Goal: Information Seeking & Learning: Learn about a topic

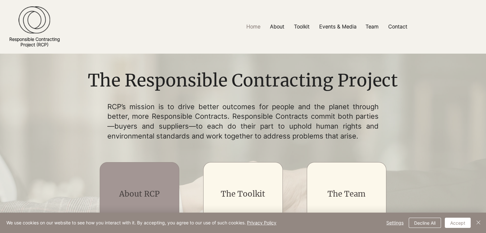
click at [146, 188] on div "main content" at bounding box center [140, 194] width 80 height 64
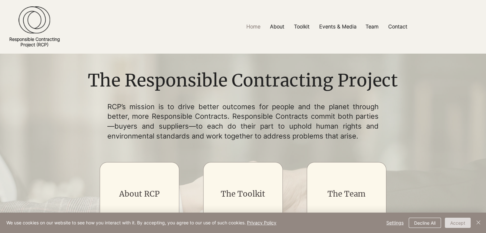
click at [465, 222] on button "Accept" at bounding box center [458, 223] width 26 height 10
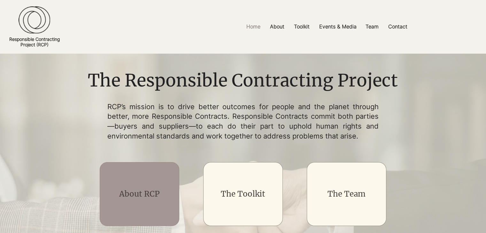
click at [152, 187] on div "main content" at bounding box center [140, 194] width 80 height 64
click at [151, 197] on link "About RCP" at bounding box center [139, 194] width 41 height 10
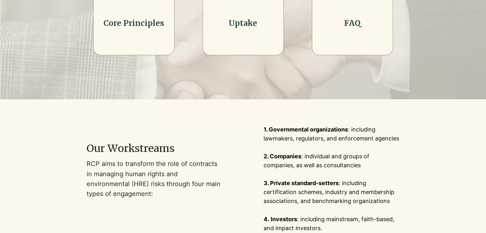
scroll to position [256, 0]
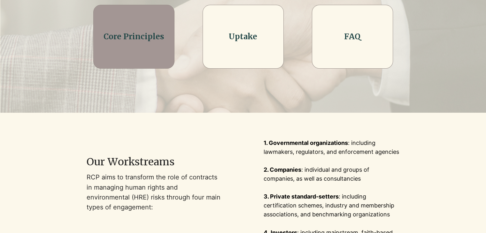
click at [165, 41] on h2 "Core Principles" at bounding box center [133, 36] width 65 height 11
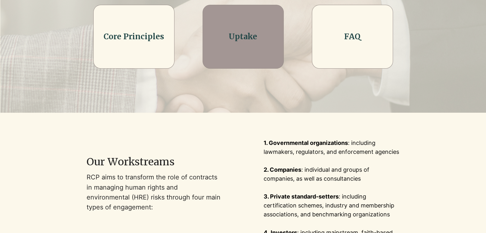
click at [271, 23] on div at bounding box center [243, 37] width 81 height 64
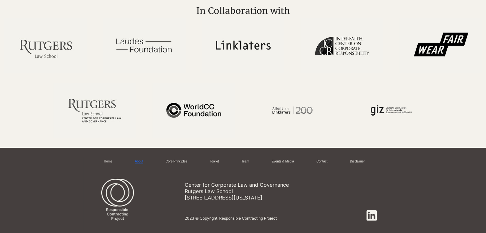
scroll to position [1463, 0]
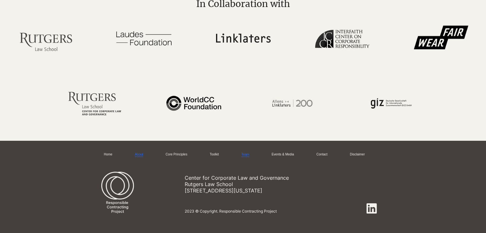
click at [249, 153] on link "Team" at bounding box center [245, 154] width 8 height 5
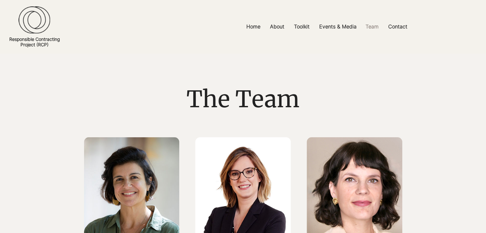
scroll to position [96, 0]
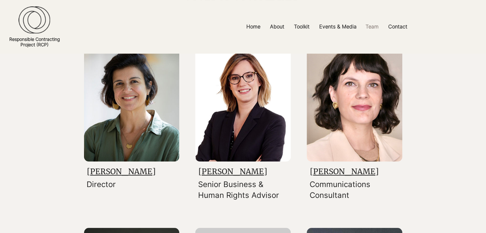
click at [128, 173] on link "[PERSON_NAME]" at bounding box center [121, 172] width 69 height 10
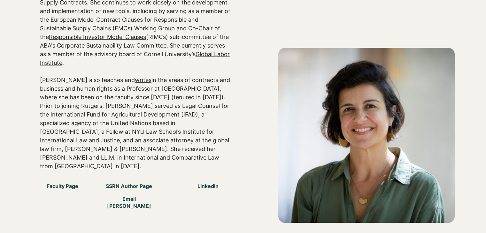
scroll to position [224, 0]
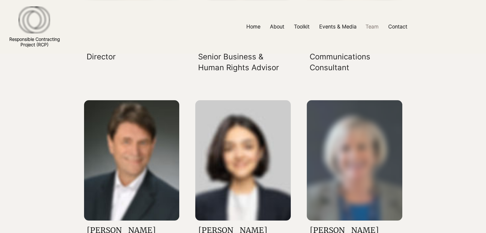
scroll to position [96, 0]
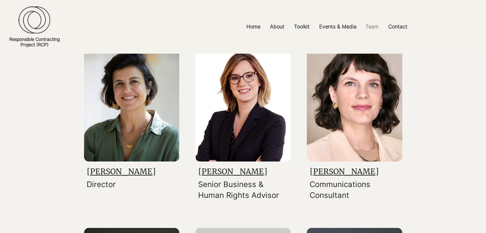
click at [217, 174] on link "[PERSON_NAME]" at bounding box center [232, 172] width 69 height 10
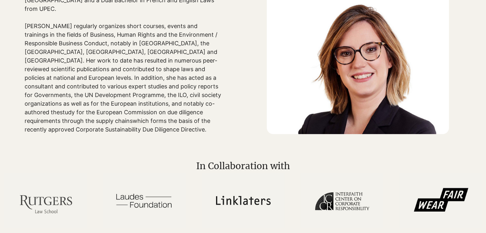
scroll to position [192, 0]
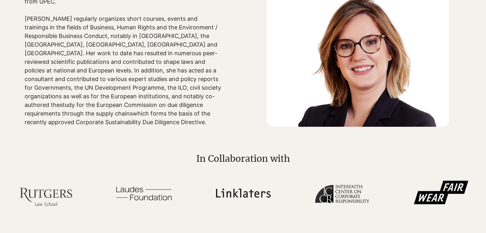
scroll to position [96, 0]
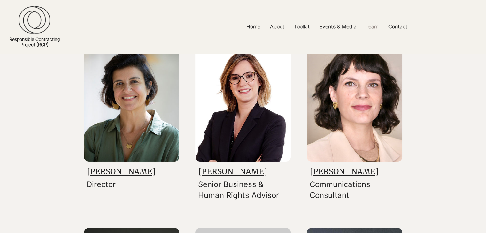
click at [352, 167] on link "[PERSON_NAME]" at bounding box center [344, 172] width 69 height 10
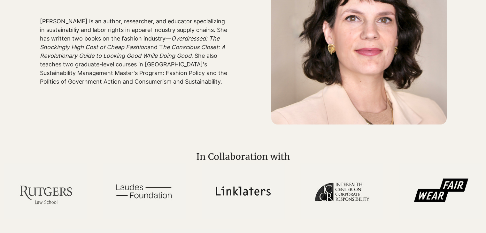
scroll to position [64, 0]
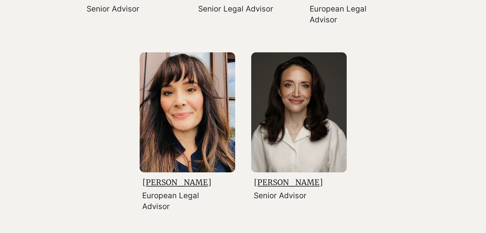
scroll to position [1023, 0]
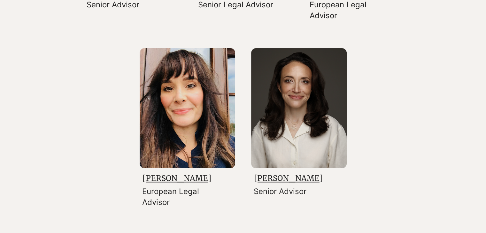
click at [299, 179] on link "[PERSON_NAME]" at bounding box center [288, 179] width 69 height 10
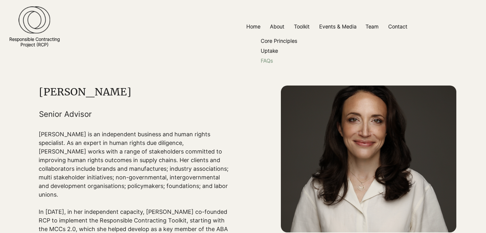
click at [263, 62] on p "FAQs" at bounding box center [266, 61] width 17 height 10
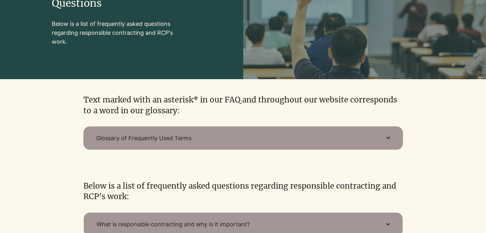
scroll to position [192, 0]
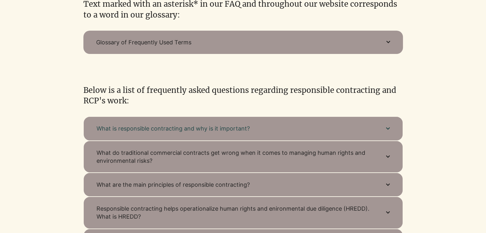
click at [389, 131] on icon "button" at bounding box center [388, 129] width 4 height 4
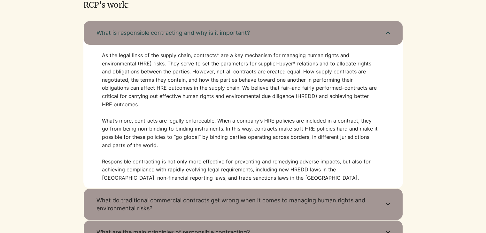
scroll to position [416, 0]
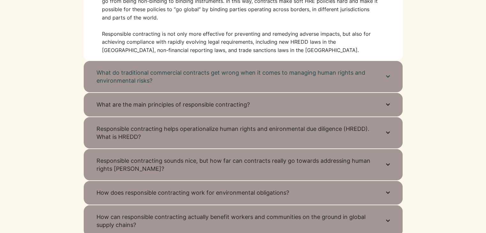
click at [389, 76] on icon "button" at bounding box center [388, 77] width 4 height 4
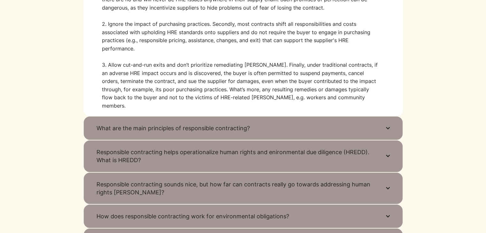
scroll to position [447, 0]
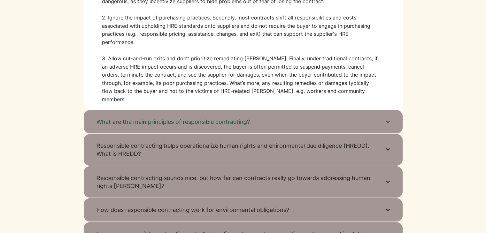
click at [393, 111] on button "What are the main principles of responsible contracting?" at bounding box center [243, 122] width 320 height 24
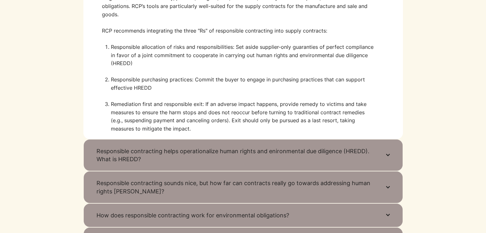
scroll to position [479, 0]
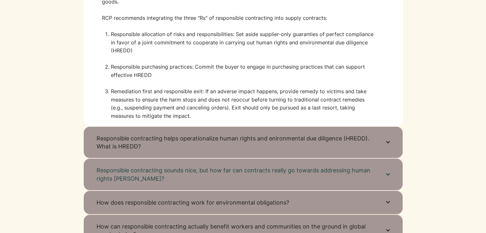
click at [388, 171] on button "Responsible contracting sounds nice, but how far can contracts really go toward…" at bounding box center [243, 175] width 320 height 32
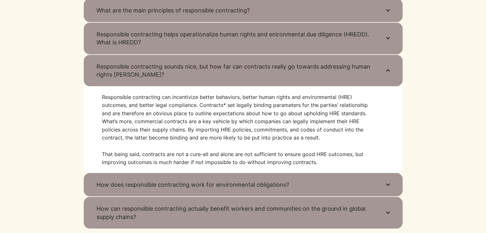
scroll to position [352, 0]
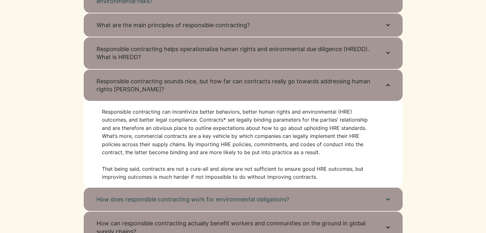
click at [389, 203] on button "How does responsible contracting work for environmental obligations?" at bounding box center [243, 200] width 320 height 24
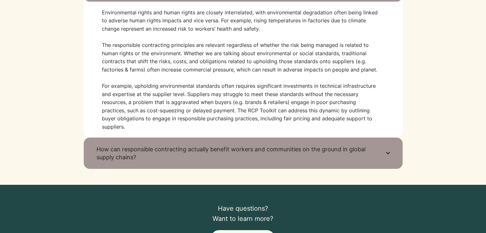
scroll to position [479, 0]
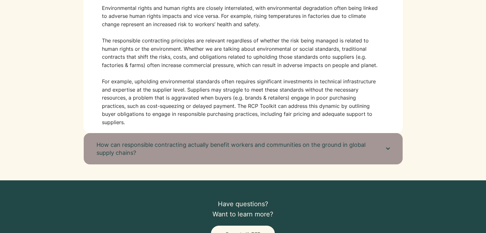
click at [385, 159] on button "How can responsible contracting actually benefit workers and communities on the…" at bounding box center [243, 149] width 320 height 32
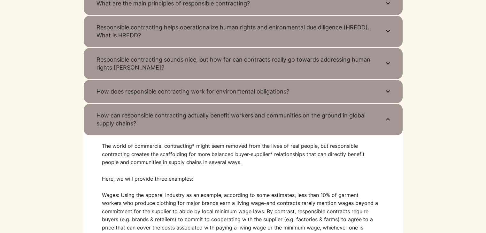
scroll to position [224, 0]
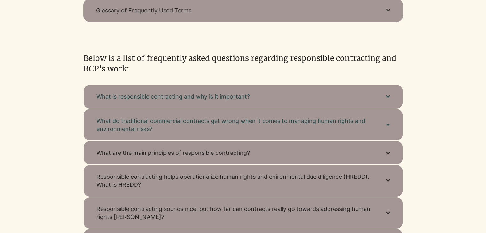
click at [259, 92] on button "What is responsible contracting and why is it important?" at bounding box center [243, 97] width 320 height 24
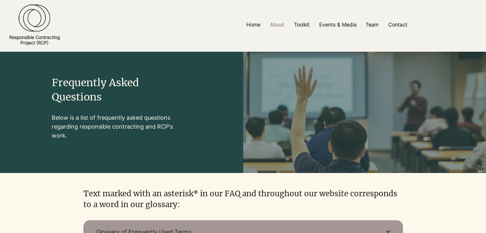
scroll to position [0, 0]
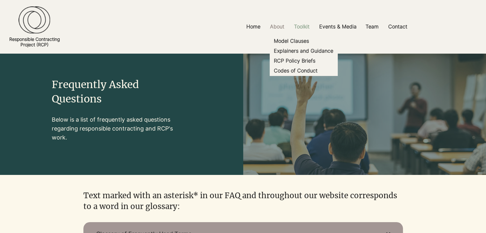
click at [299, 26] on p "Toolkit" at bounding box center [302, 26] width 22 height 14
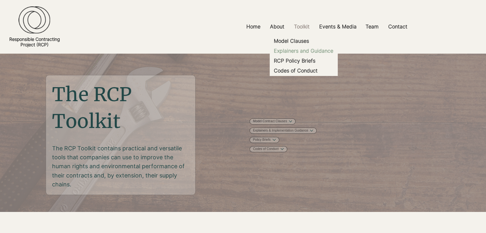
click at [306, 51] on p "Explainers and Guidance" at bounding box center [303, 51] width 65 height 10
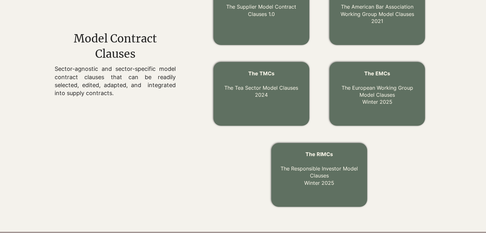
scroll to position [279, 0]
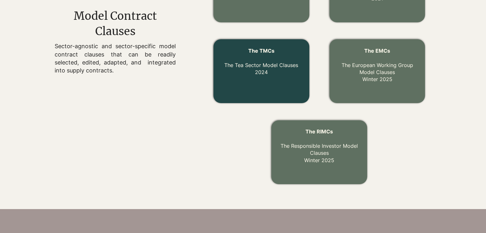
click at [262, 69] on p "The TMCs The Tea Sector Model Clauses 2024" at bounding box center [261, 61] width 81 height 29
click at [266, 64] on link "The TMCs The Tea Sector Model Clauses 2024" at bounding box center [261, 62] width 74 height 28
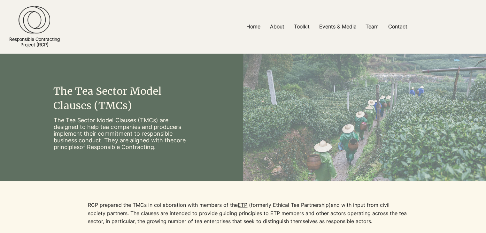
click at [33, 11] on img at bounding box center [35, 19] width 32 height 27
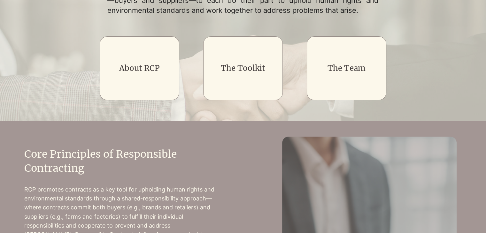
scroll to position [128, 0]
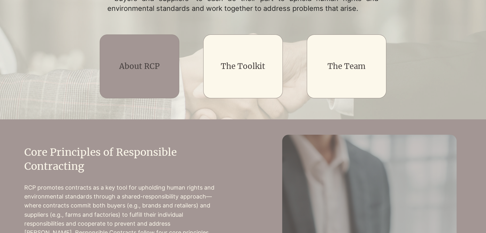
click at [142, 49] on div "main content" at bounding box center [140, 67] width 80 height 64
click at [150, 65] on link "About RCP" at bounding box center [139, 66] width 41 height 10
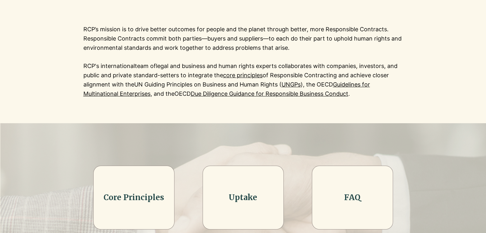
scroll to position [160, 0]
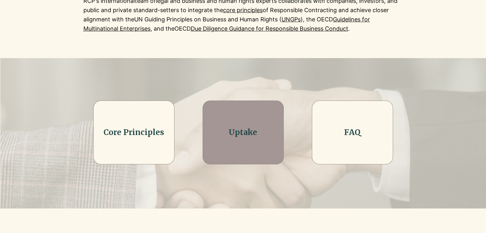
click at [264, 130] on h2 "Uptake" at bounding box center [243, 132] width 65 height 11
click at [252, 137] on link "Uptake" at bounding box center [243, 133] width 28 height 10
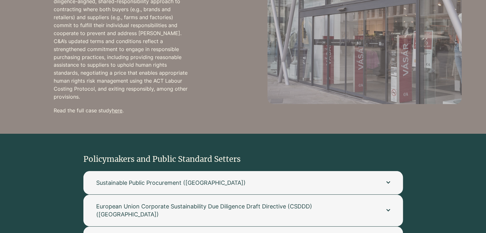
scroll to position [639, 0]
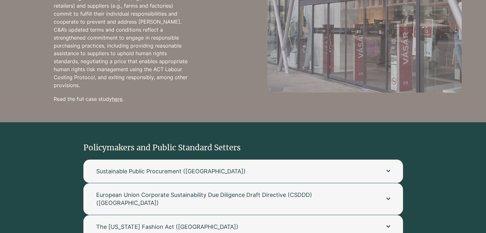
click at [120, 96] on link "here" at bounding box center [117, 99] width 11 height 6
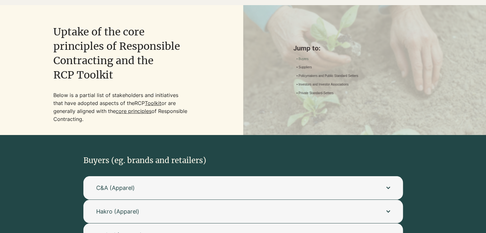
scroll to position [86, 0]
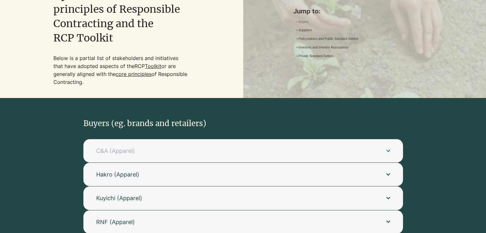
click at [348, 160] on button "C&A (Apparel)" at bounding box center [243, 150] width 320 height 23
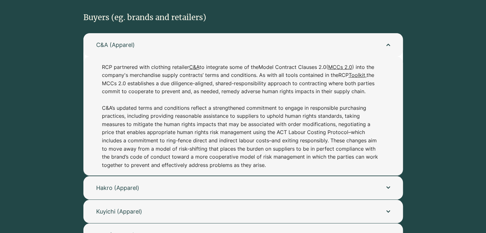
scroll to position [182, 0]
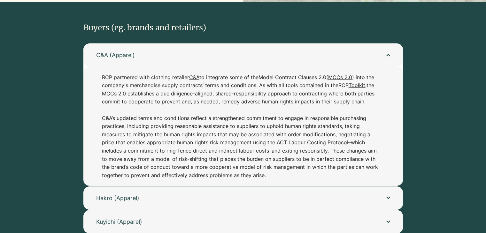
click at [196, 76] on link "C&A" at bounding box center [194, 77] width 10 height 6
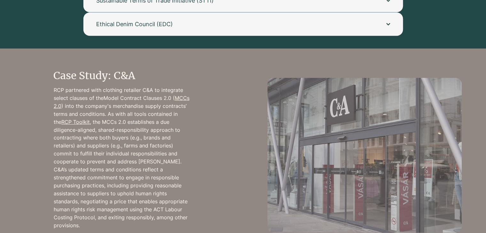
scroll to position [661, 0]
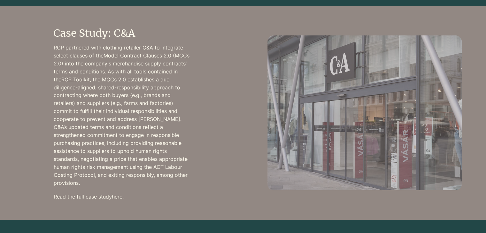
click at [119, 194] on link "here" at bounding box center [117, 197] width 11 height 6
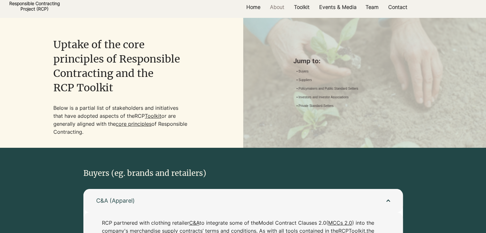
scroll to position [0, 0]
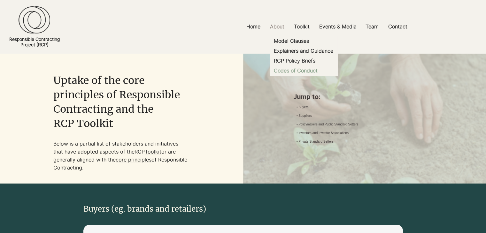
click at [298, 72] on p "Codes of Conduct" at bounding box center [295, 71] width 49 height 10
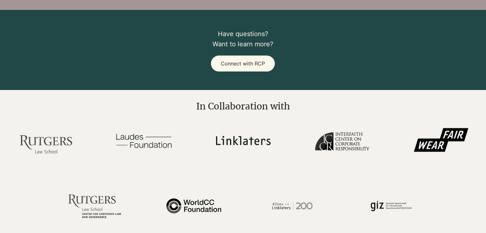
scroll to position [1415, 0]
